Goal: Task Accomplishment & Management: Manage account settings

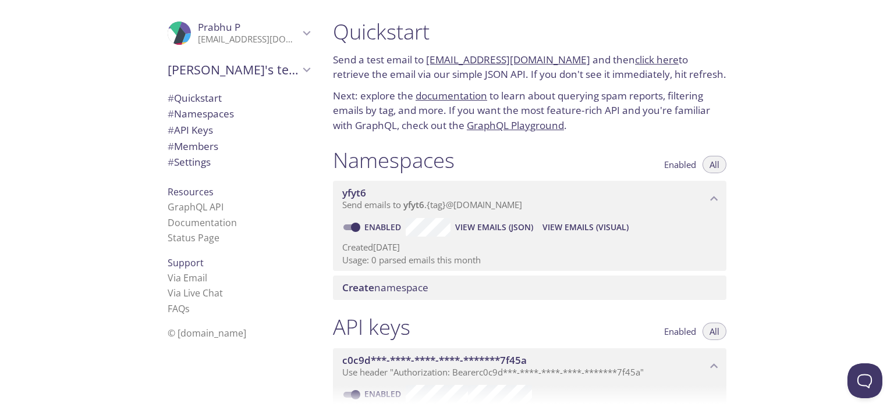
click at [830, 125] on div "Quickstart Send a test email to yfyt6.test@inbox.testmail.app and then click he…" at bounding box center [609, 202] width 570 height 404
click at [780, 125] on div "Quickstart Send a test email to yfyt6.test@inbox.testmail.app and then click he…" at bounding box center [609, 202] width 570 height 404
click at [729, 112] on div "Quickstart Send a test email to yfyt6.test@inbox.testmail.app and then click he…" at bounding box center [530, 76] width 412 height 129
click at [791, 158] on div "Quickstart Send a test email to yfyt6.test@inbox.testmail.app and then click he…" at bounding box center [609, 202] width 570 height 404
click at [635, 58] on link "click here" at bounding box center [657, 59] width 44 height 13
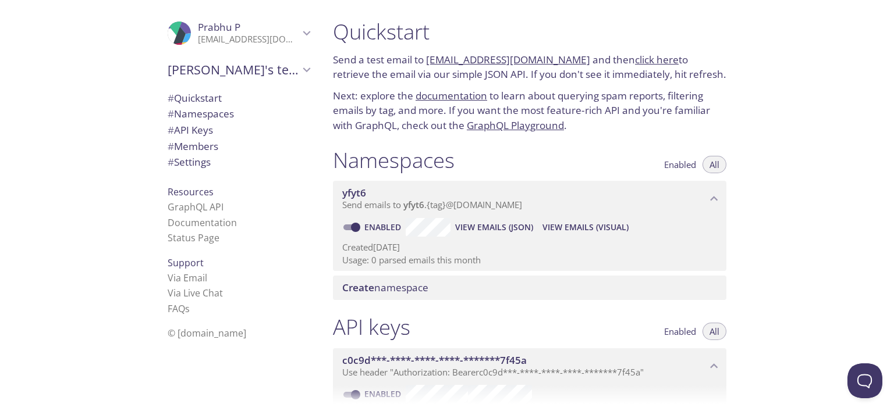
click at [770, 165] on div "Quickstart Send a test email to yfyt6.test@inbox.testmail.app and then click he…" at bounding box center [609, 202] width 570 height 404
click at [788, 204] on div "Quickstart Send a test email to yfyt6.test@inbox.testmail.app and then click he…" at bounding box center [609, 202] width 570 height 404
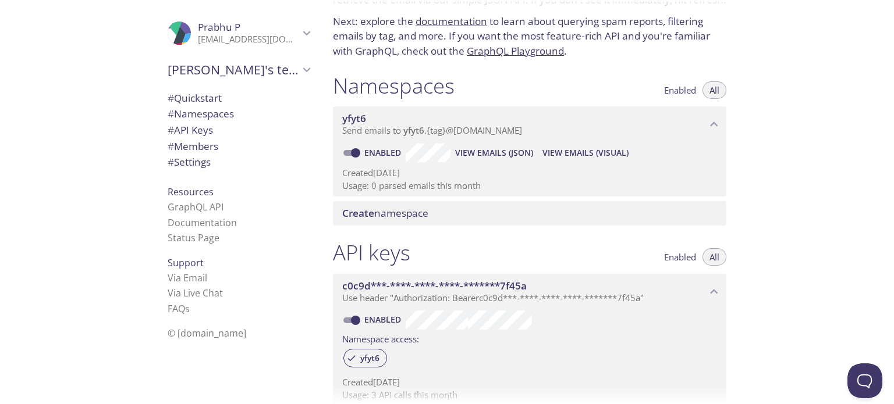
scroll to position [77, 0]
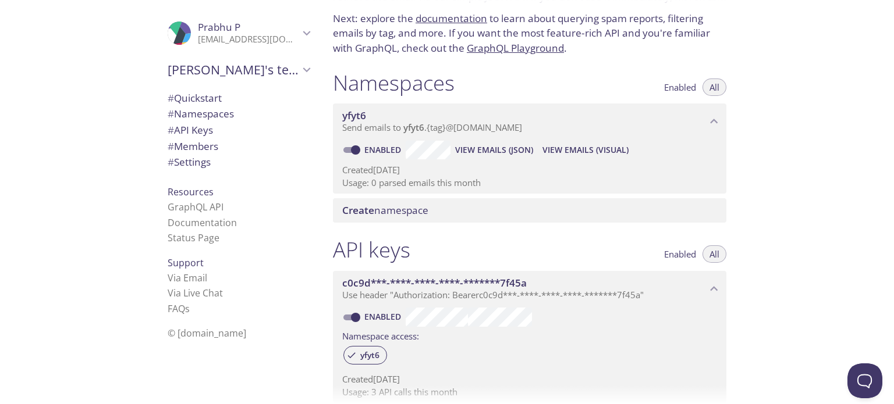
click at [350, 147] on input "Enabled" at bounding box center [356, 150] width 42 height 14
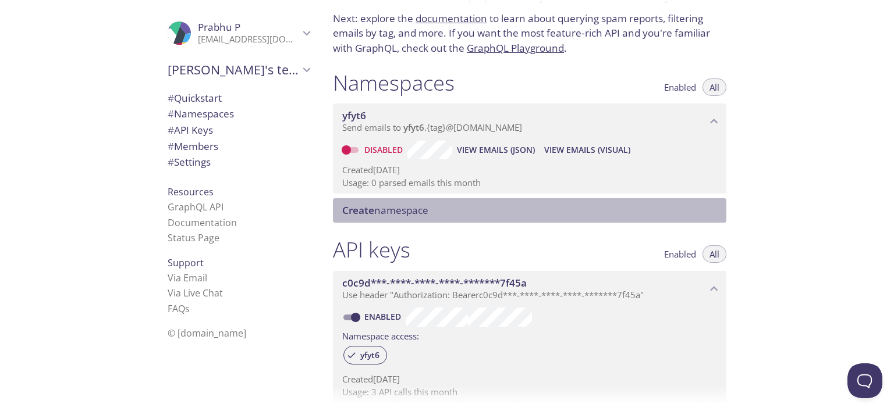
click at [393, 201] on div "Create namespace" at bounding box center [529, 210] width 393 height 24
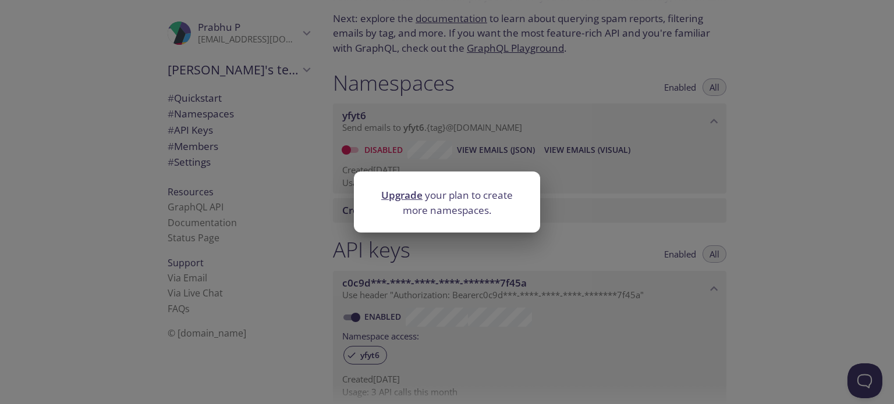
click at [793, 176] on div "Upgrade your plan to create more namespaces." at bounding box center [447, 202] width 894 height 404
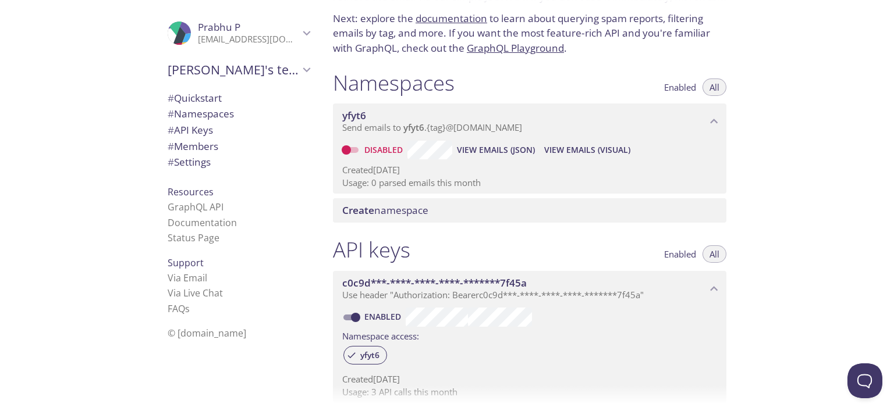
click at [348, 151] on input "Disabled" at bounding box center [346, 150] width 42 height 14
checkbox input "true"
click at [794, 168] on div "Quickstart Send a test email to yfyt6.test@inbox.testmail.app and then click he…" at bounding box center [609, 202] width 570 height 404
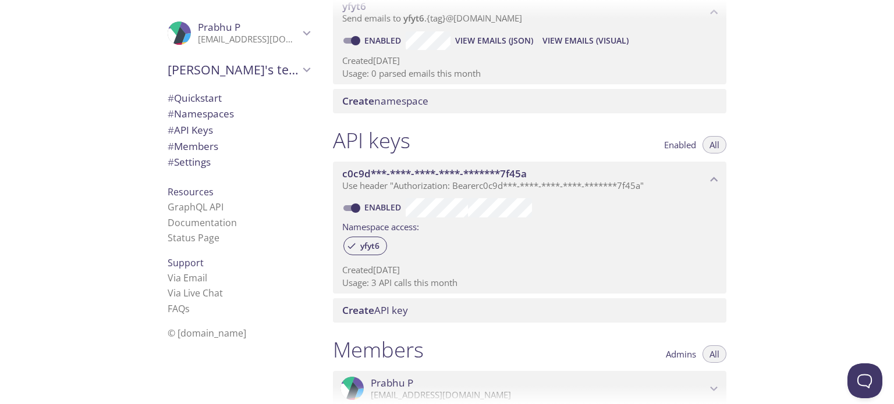
scroll to position [194, 0]
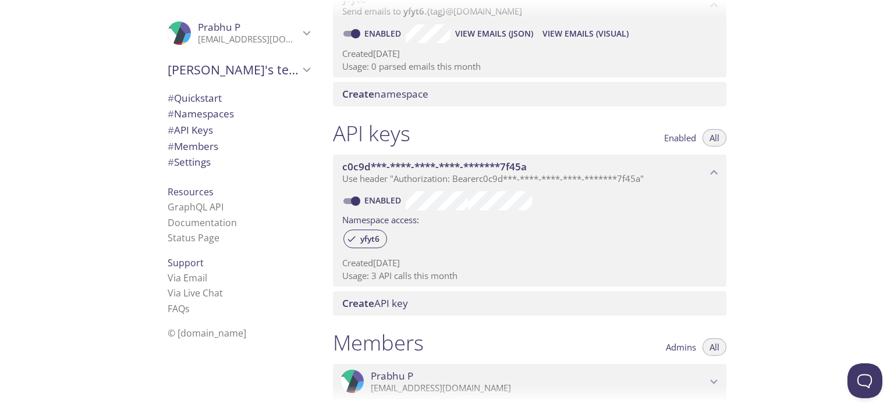
click at [756, 202] on div "Quickstart Send a test email to yfyt6.test@inbox.testmail.app and then click he…" at bounding box center [609, 202] width 570 height 404
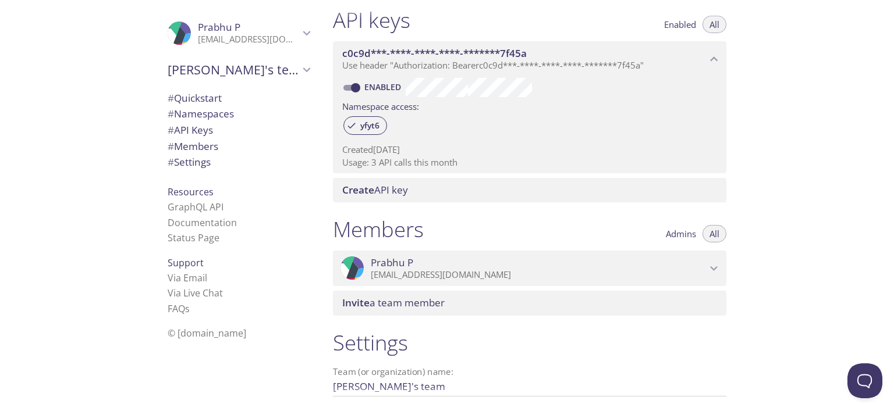
scroll to position [310, 0]
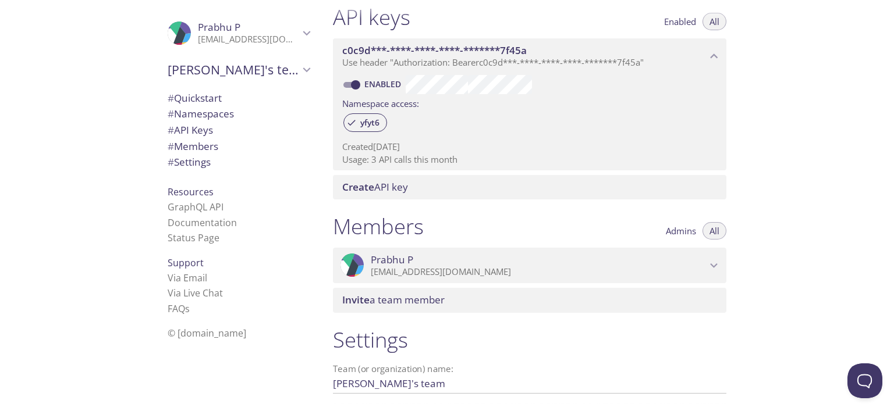
click at [384, 194] on div "Create API key" at bounding box center [529, 187] width 393 height 24
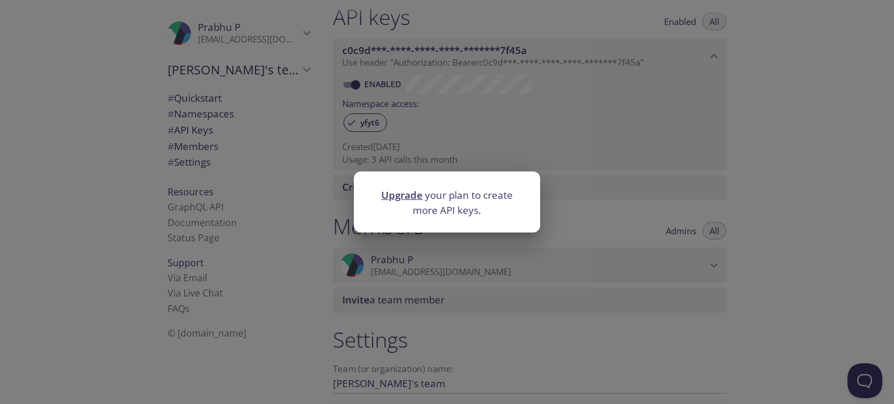
click at [711, 198] on div "Upgrade your plan to create more API keys." at bounding box center [447, 202] width 894 height 404
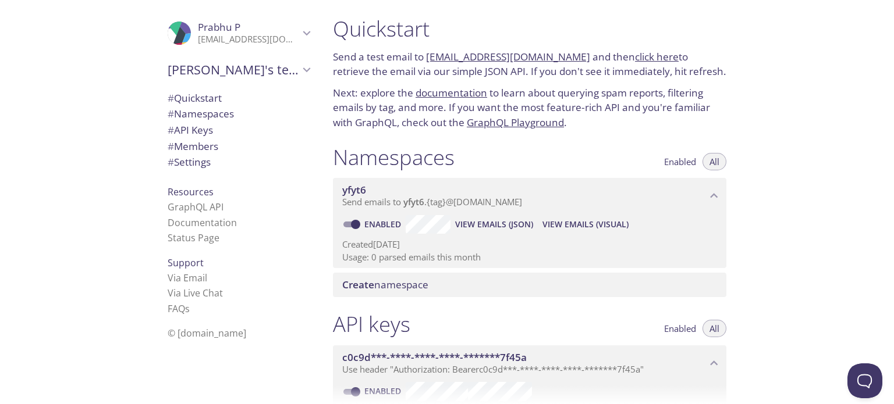
scroll to position [0, 0]
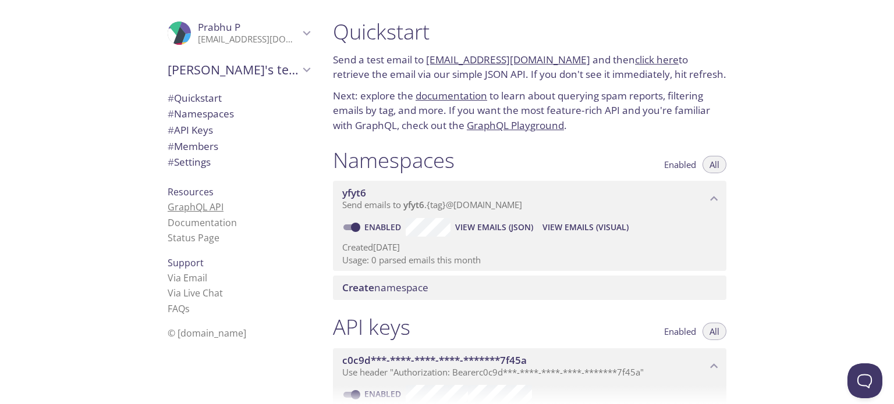
click at [172, 212] on link "GraphQL API" at bounding box center [196, 207] width 56 height 13
click at [573, 227] on span "View Emails (Visual)" at bounding box center [585, 228] width 86 height 14
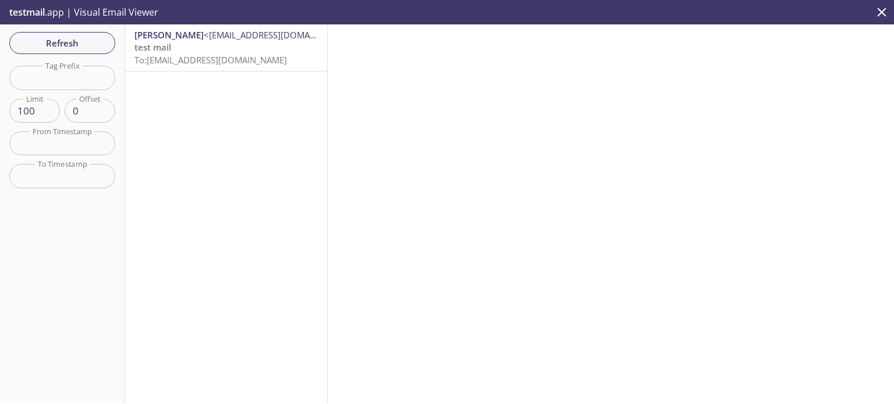
click at [183, 44] on p "test mail To: yfyt6.test@inbox.testmail.app" at bounding box center [225, 53] width 183 height 25
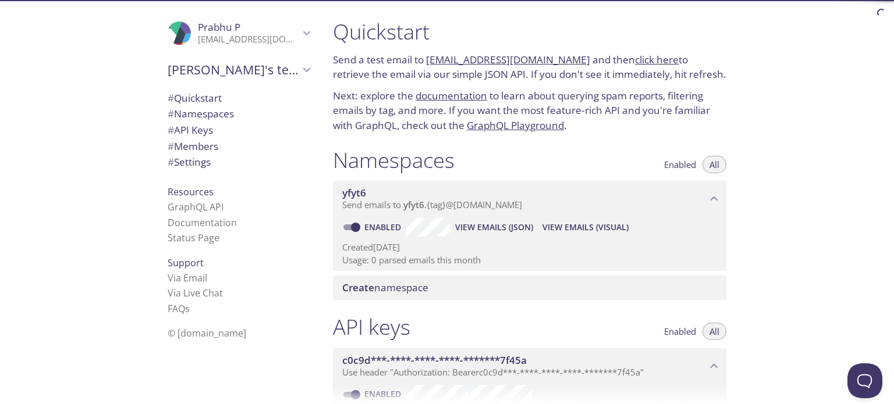
click at [807, 111] on div "Quickstart Send a test email to yfyt6.test@inbox.testmail.app and then click he…" at bounding box center [609, 202] width 570 height 404
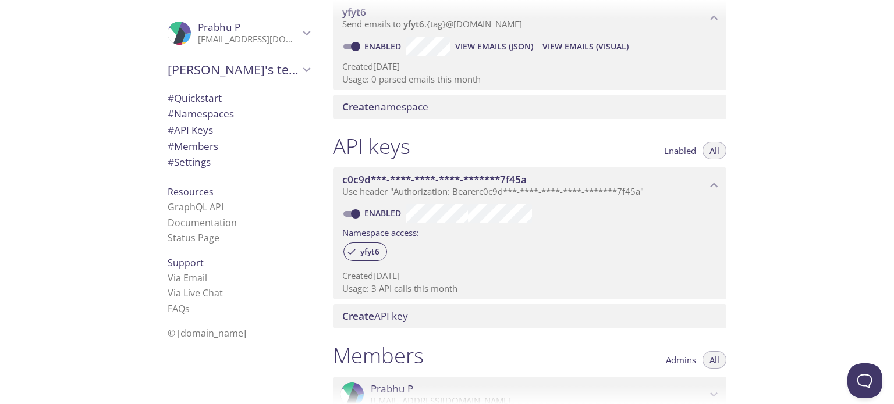
scroll to position [233, 0]
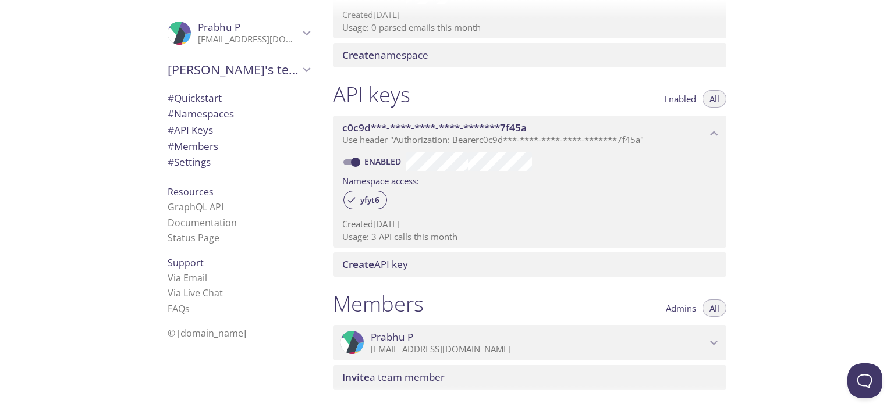
click at [754, 194] on div "Quickstart Send a test email to yfyt6.test@inbox.testmail.app and then click he…" at bounding box center [609, 202] width 570 height 404
click at [770, 174] on div "Quickstart Send a test email to yfyt6.test@inbox.testmail.app and then click he…" at bounding box center [609, 202] width 570 height 404
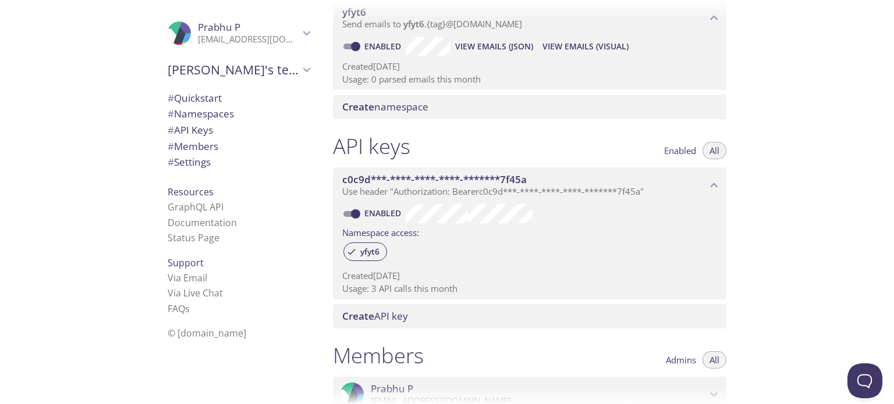
scroll to position [0, 0]
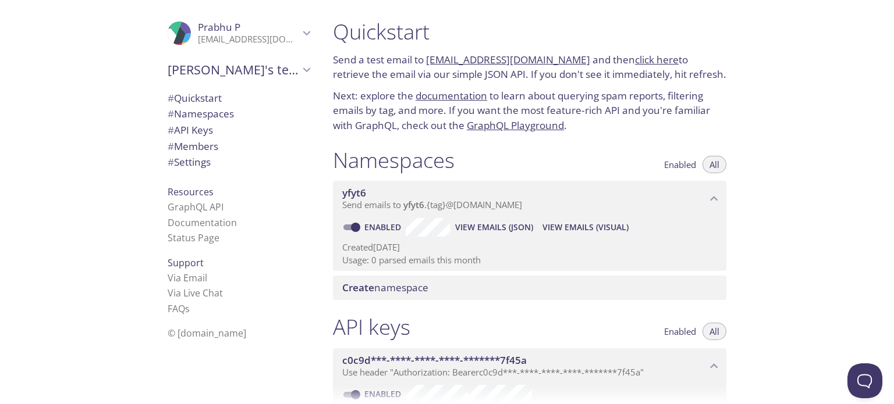
click at [299, 38] on icon "Prabhu P" at bounding box center [306, 33] width 15 height 15
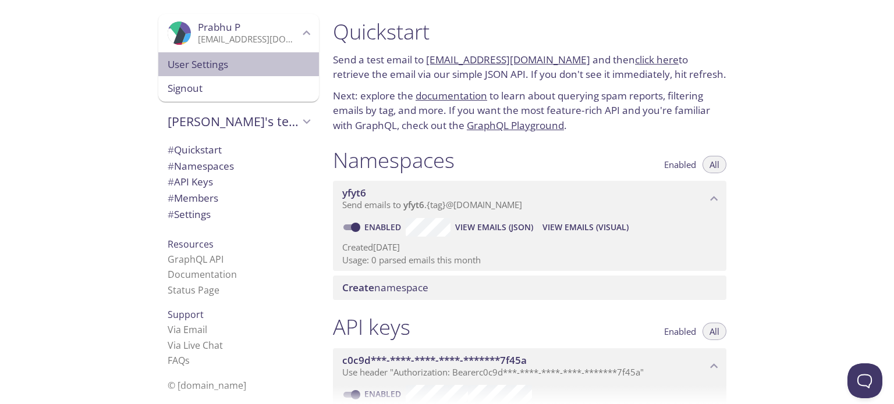
click at [186, 65] on span "User Settings" at bounding box center [239, 64] width 142 height 15
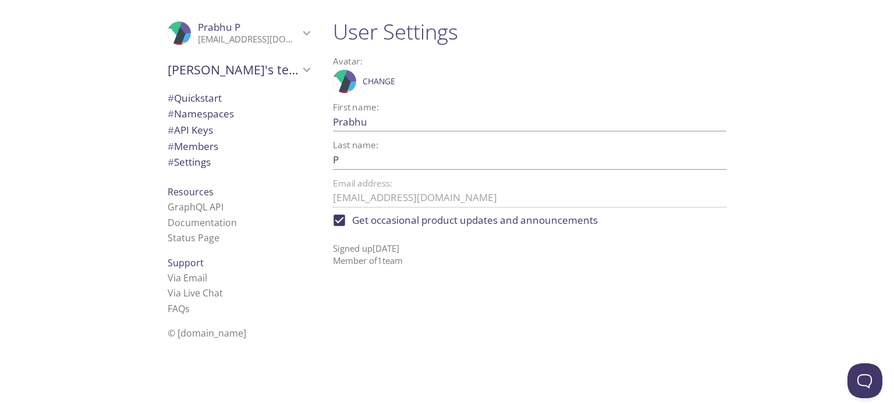
click at [373, 221] on span "Get occasional product updates and announcements" at bounding box center [475, 220] width 246 height 15
click at [352, 221] on input "Get occasional product updates and announcements" at bounding box center [339, 221] width 26 height 26
checkbox input "false"
click at [276, 39] on p "[EMAIL_ADDRESS][DOMAIN_NAME]" at bounding box center [248, 40] width 101 height 12
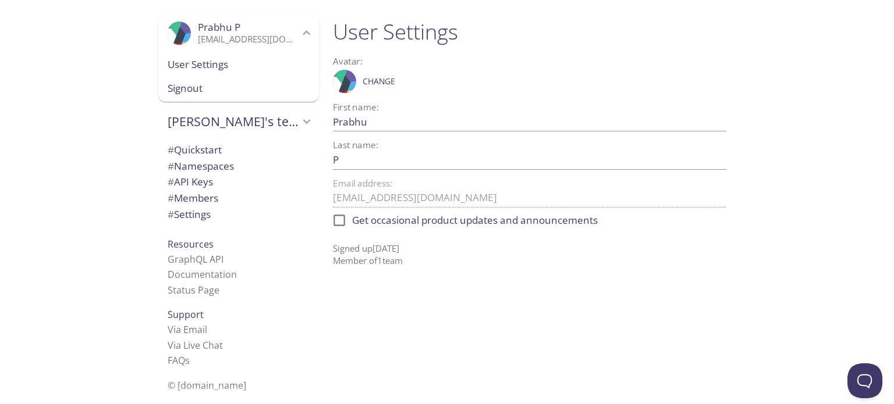
click at [186, 69] on span "User Settings" at bounding box center [239, 64] width 142 height 15
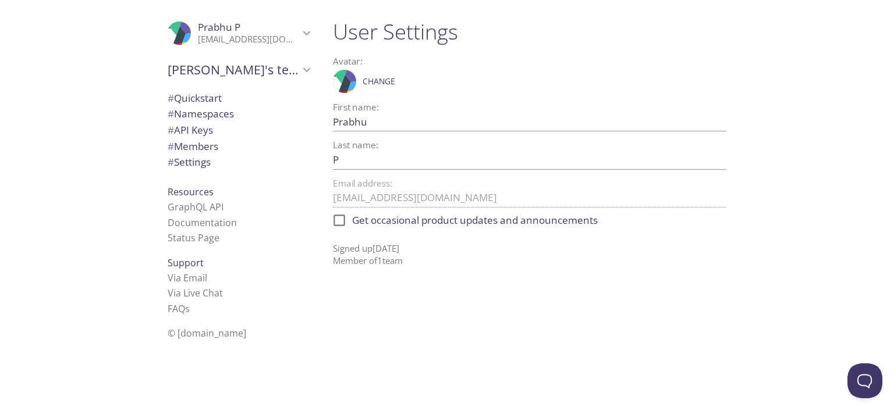
click at [198, 64] on span "[PERSON_NAME]'s team" at bounding box center [234, 70] width 132 height 16
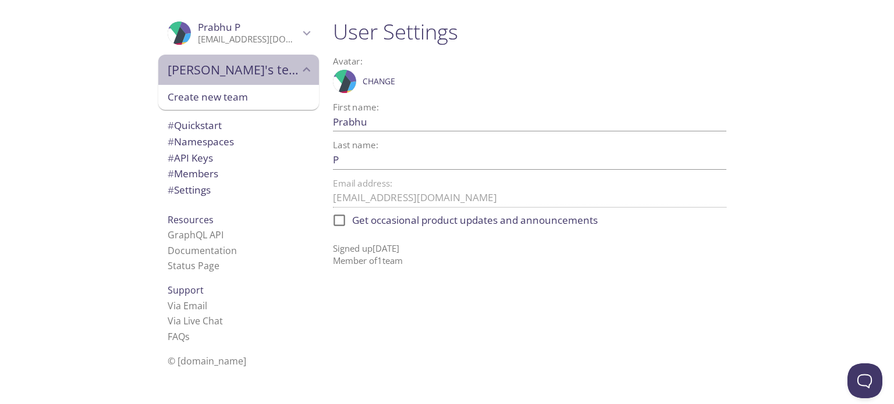
click at [248, 57] on div "[PERSON_NAME]'s team" at bounding box center [238, 70] width 161 height 30
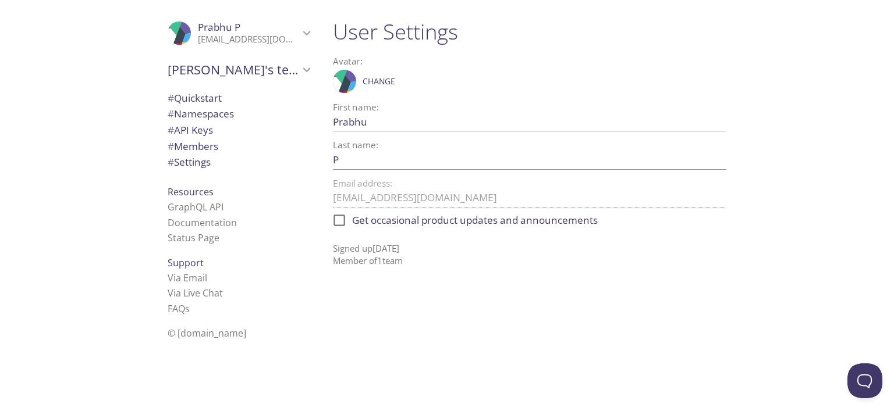
click at [640, 147] on div "Last name: P Save" at bounding box center [529, 155] width 393 height 29
click at [376, 84] on span "Change" at bounding box center [379, 81] width 33 height 14
click at [373, 86] on span "Change" at bounding box center [379, 81] width 33 height 14
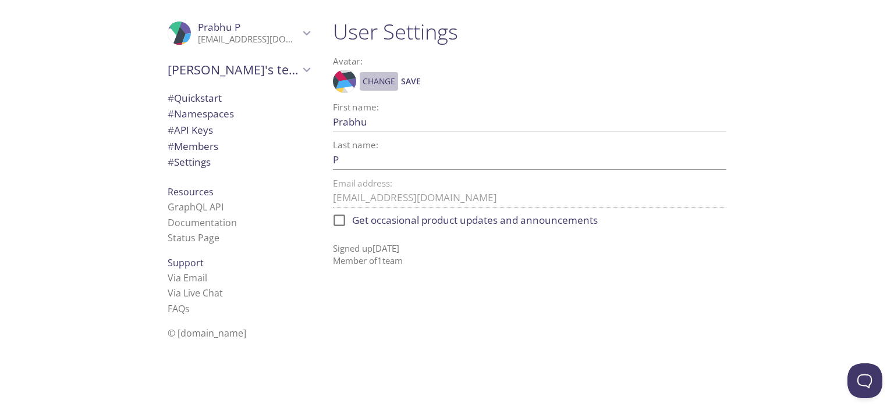
click at [373, 86] on span "Change" at bounding box center [379, 81] width 33 height 14
click at [372, 87] on span "Change" at bounding box center [379, 81] width 33 height 14
click at [403, 93] on div ".cls-1 { fill: #6d5ca8; } .cls-2 { fill: #3fc191; } .cls-3 { fill: #3b4752; } .…" at bounding box center [529, 81] width 393 height 29
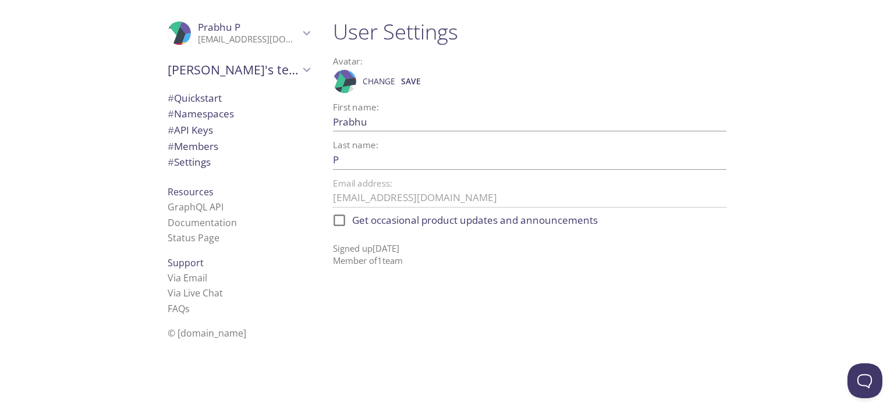
click at [410, 85] on span "Save" at bounding box center [411, 81] width 20 height 14
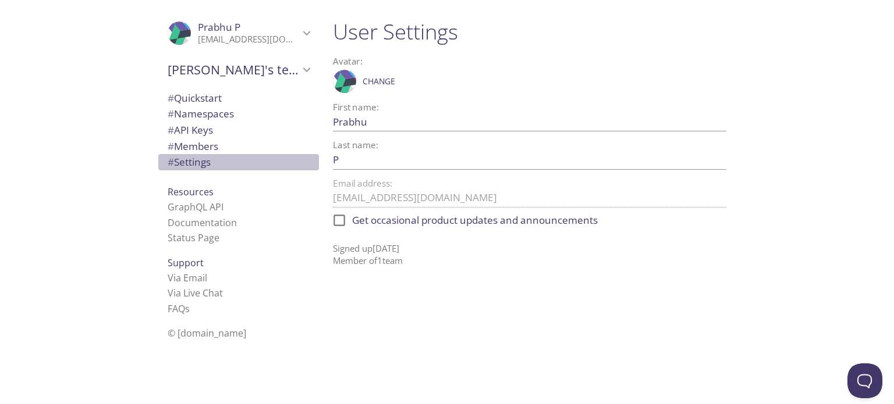
click at [191, 169] on span "# Settings" at bounding box center [239, 162] width 142 height 15
